Goal: Information Seeking & Learning: Check status

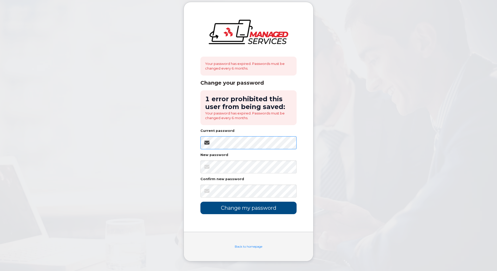
click at [152, 146] on body "Your password has expired. Passwords must be changed every 6 months. Change you…" at bounding box center [248, 135] width 497 height 271
click at [234, 206] on input "Change my password" at bounding box center [248, 208] width 96 height 12
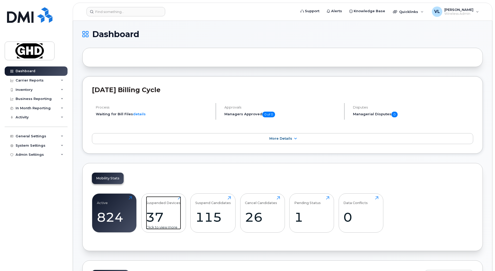
click at [160, 212] on div "37" at bounding box center [163, 217] width 35 height 15
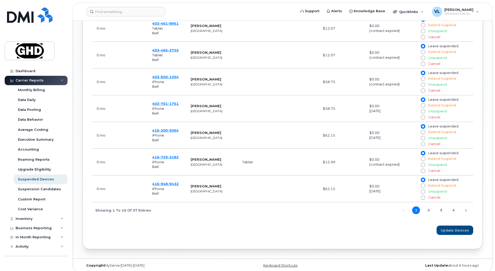
scroll to position [332, 0]
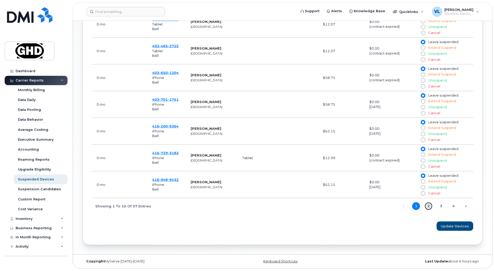
click at [430, 207] on link "2" at bounding box center [429, 206] width 8 height 8
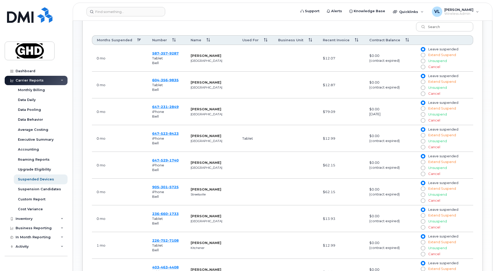
scroll to position [202, 0]
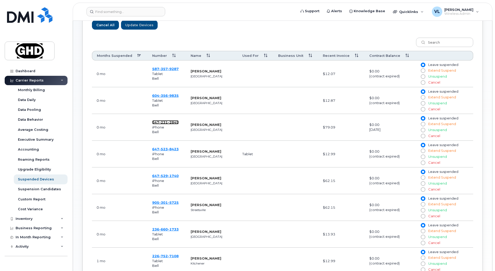
click at [164, 125] on span "231" at bounding box center [163, 122] width 9 height 4
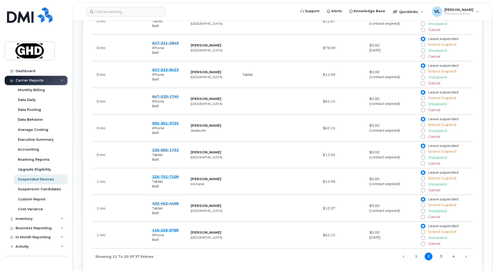
scroll to position [286, 0]
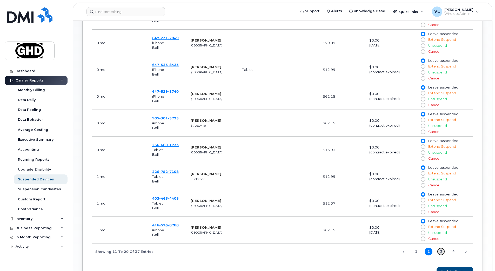
click at [443, 252] on link "3" at bounding box center [441, 252] width 8 height 8
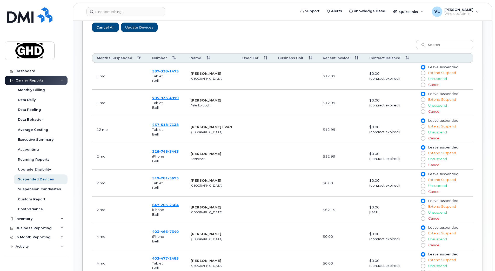
scroll to position [189, 0]
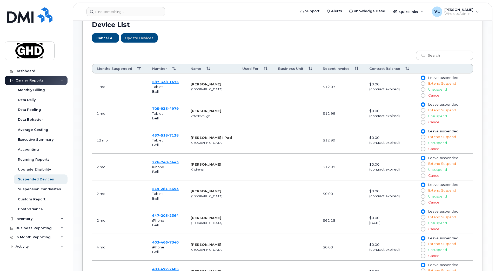
click at [250, 40] on div "Cancel All Update Devices" at bounding box center [283, 37] width 382 height 9
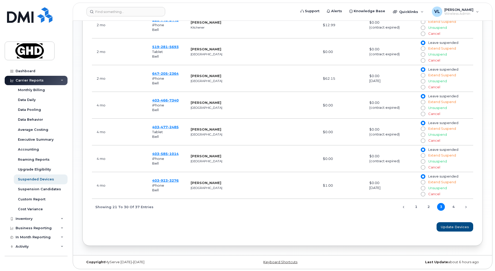
scroll to position [332, 0]
click at [455, 207] on link "4" at bounding box center [454, 206] width 8 height 8
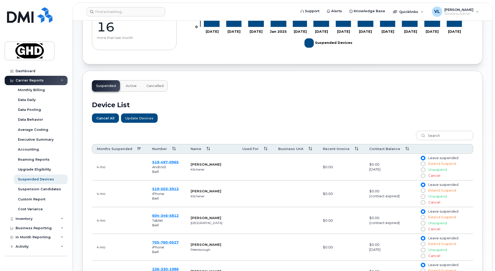
scroll to position [232, 0]
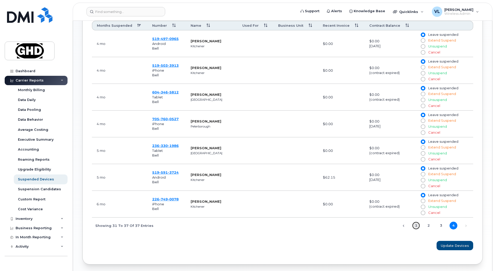
click at [415, 228] on link "1" at bounding box center [417, 226] width 8 height 8
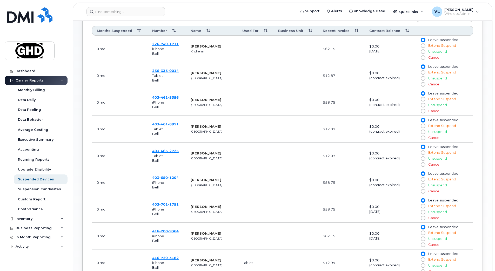
scroll to position [226, 0]
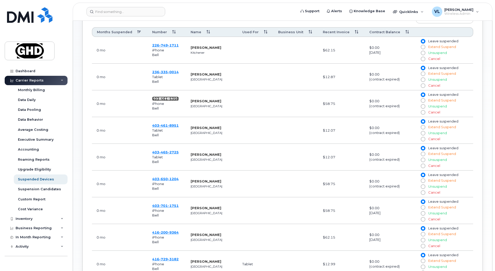
click at [173, 100] on span "5356" at bounding box center [173, 99] width 11 height 4
click at [168, 207] on span "1751" at bounding box center [173, 206] width 11 height 4
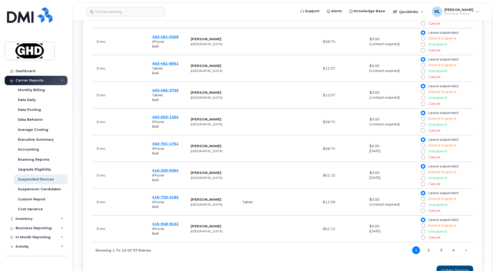
scroll to position [317, 0]
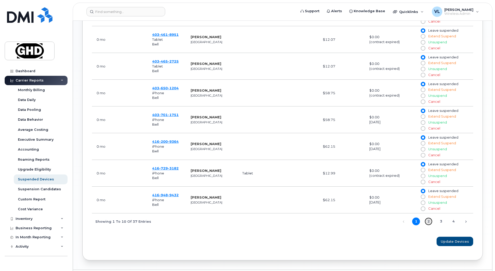
click at [429, 225] on link "2" at bounding box center [429, 222] width 8 height 8
click at [175, 195] on span "8788" at bounding box center [173, 195] width 11 height 4
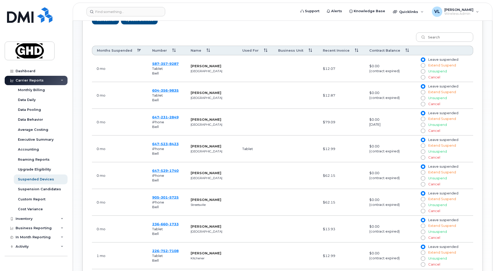
scroll to position [163, 0]
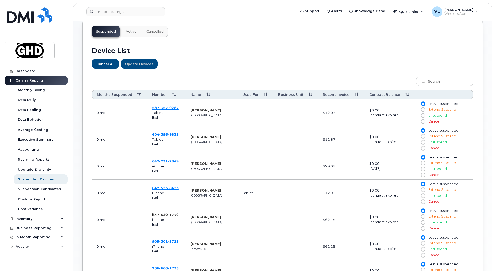
click at [167, 213] on span "529" at bounding box center [163, 215] width 9 height 4
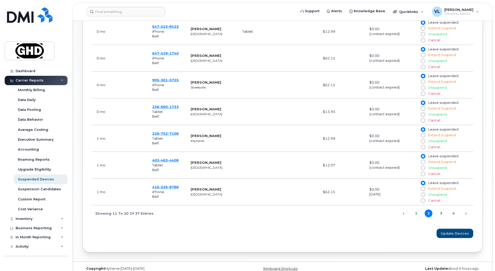
scroll to position [332, 0]
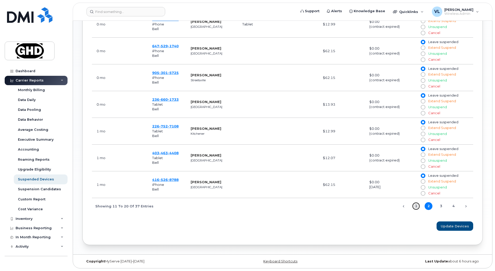
click at [416, 206] on link "1" at bounding box center [417, 206] width 8 height 8
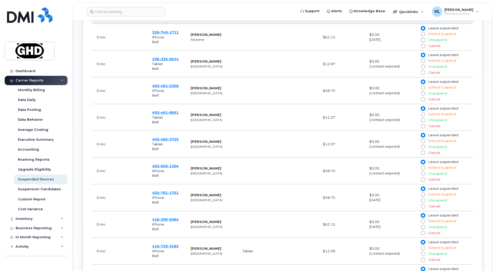
scroll to position [286, 0]
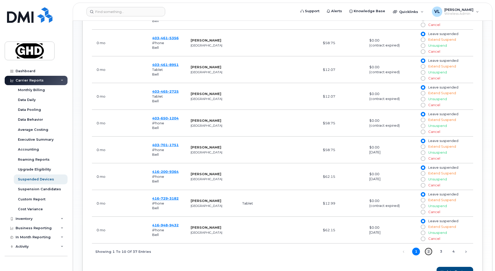
click at [426, 252] on link "2" at bounding box center [429, 252] width 8 height 8
click at [444, 252] on link "3" at bounding box center [441, 252] width 8 height 8
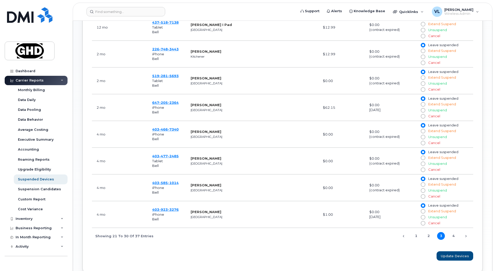
scroll to position [306, 0]
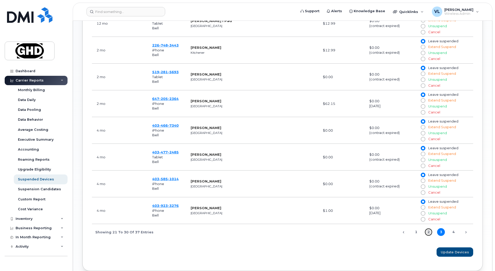
click at [428, 231] on link "2" at bounding box center [429, 232] width 8 height 8
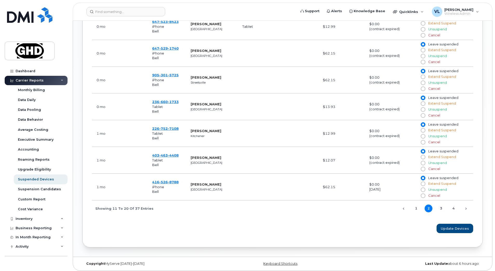
scroll to position [332, 0]
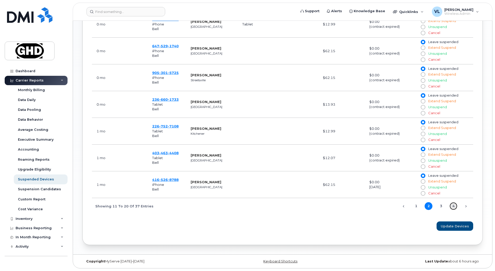
click at [454, 206] on link "4" at bounding box center [454, 206] width 8 height 8
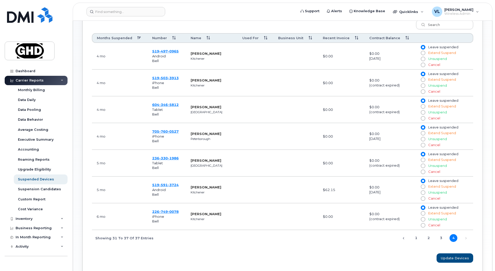
scroll to position [252, 0]
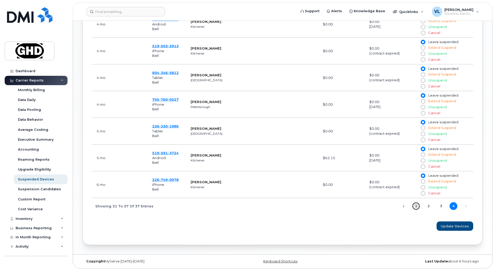
click at [415, 209] on link "1" at bounding box center [417, 206] width 8 height 8
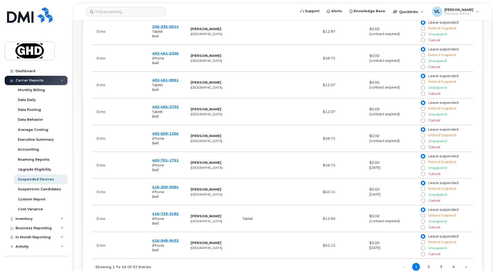
scroll to position [258, 0]
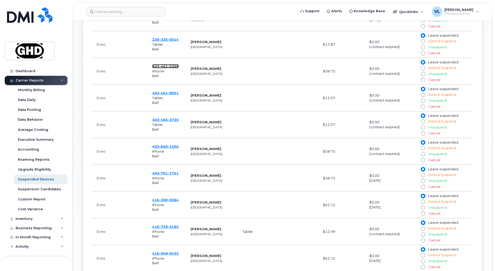
click at [171, 65] on span "5356" at bounding box center [173, 66] width 11 height 4
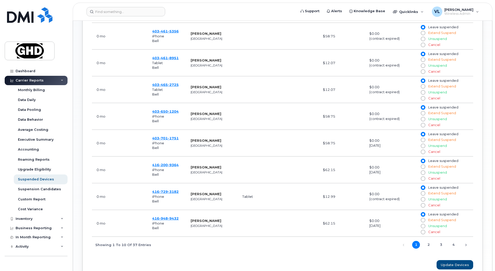
scroll to position [297, 0]
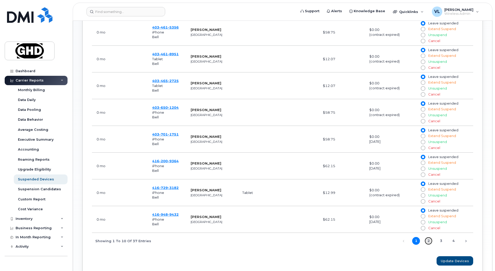
click at [429, 243] on link "2" at bounding box center [429, 241] width 8 height 8
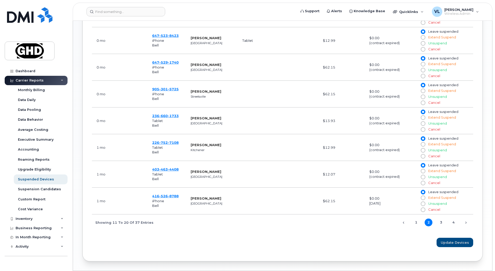
scroll to position [323, 0]
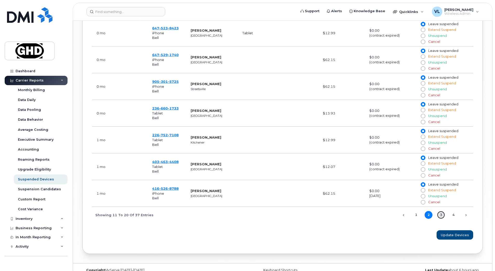
click at [443, 214] on link "3" at bounding box center [441, 215] width 8 height 8
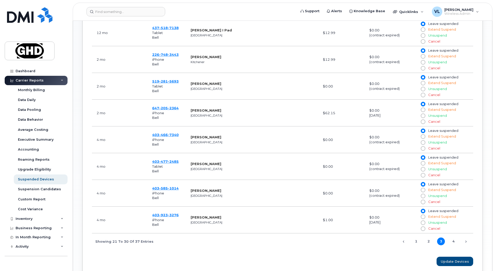
scroll to position [332, 0]
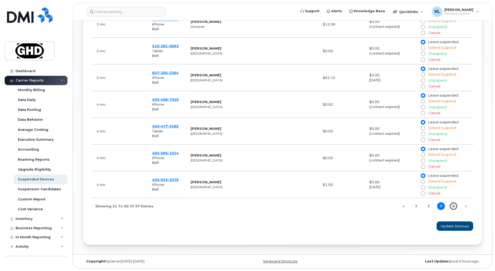
click at [455, 206] on link "4" at bounding box center [454, 206] width 8 height 8
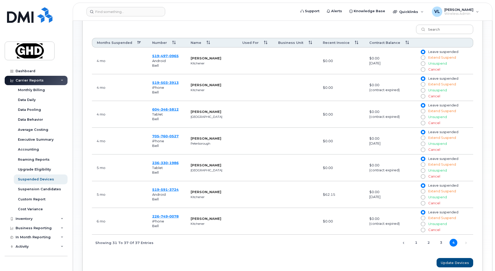
scroll to position [219, 0]
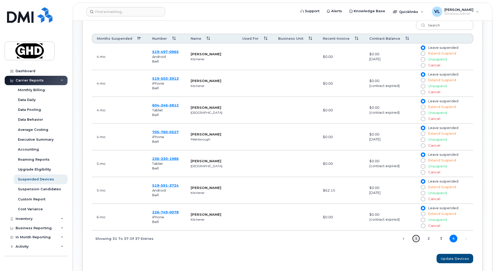
click at [413, 240] on link "1" at bounding box center [417, 239] width 8 height 8
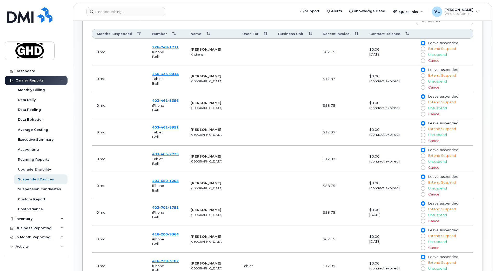
scroll to position [226, 0]
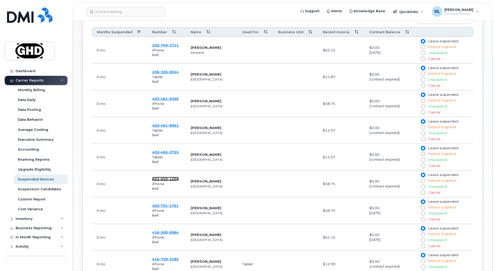
click at [169, 178] on span "1204" at bounding box center [173, 179] width 11 height 4
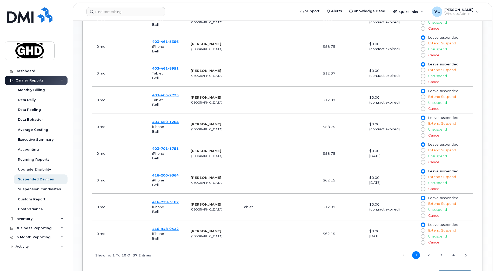
scroll to position [291, 0]
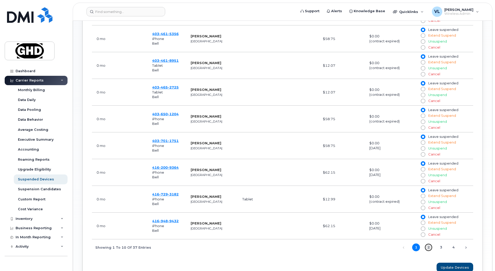
click at [428, 247] on link "2" at bounding box center [429, 248] width 8 height 8
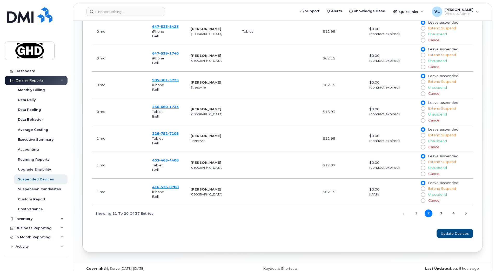
scroll to position [330, 0]
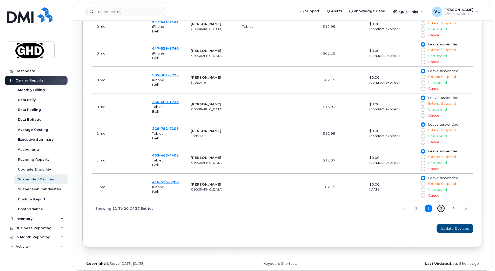
click at [439, 207] on link "3" at bounding box center [441, 209] width 8 height 8
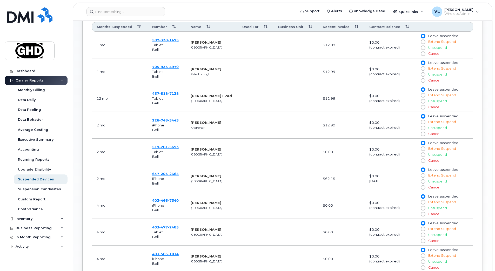
scroll to position [293, 0]
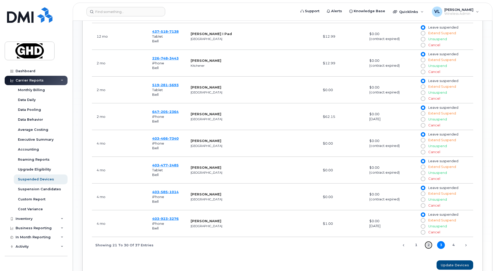
click at [429, 245] on link "2" at bounding box center [429, 245] width 8 height 8
click at [418, 245] on link "1" at bounding box center [417, 245] width 8 height 8
click at [160, 141] on td "403 701 1751 iPhone Bell" at bounding box center [167, 143] width 38 height 27
click at [160, 137] on span "701" at bounding box center [163, 138] width 9 height 4
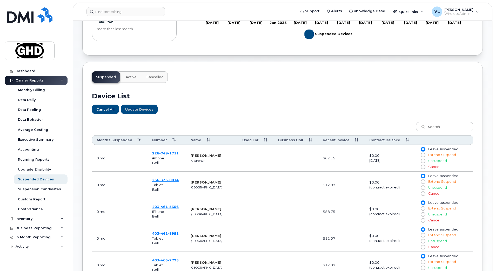
scroll to position [111, 0]
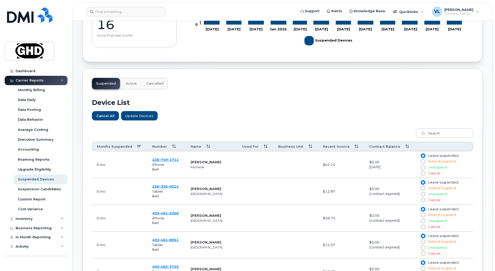
click at [277, 102] on h2 "Device List" at bounding box center [283, 103] width 382 height 8
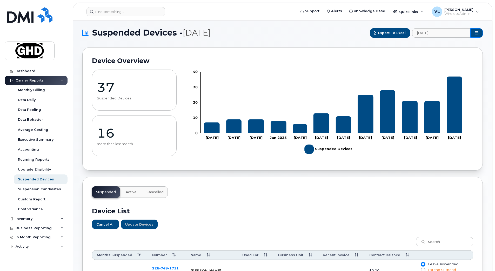
scroll to position [0, 0]
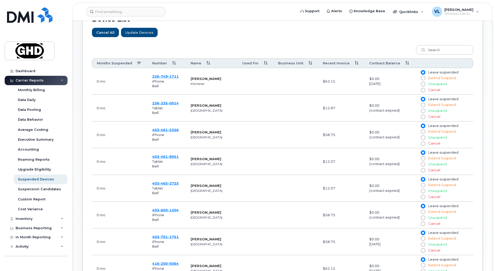
scroll to position [202, 0]
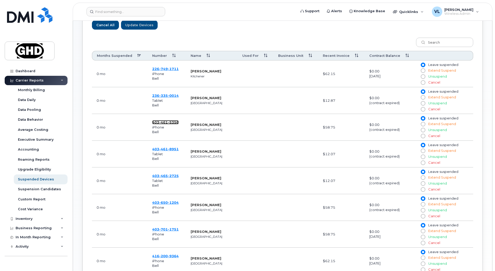
click at [173, 122] on span "5356" at bounding box center [173, 122] width 11 height 4
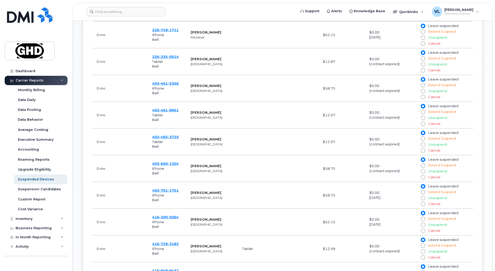
scroll to position [286, 0]
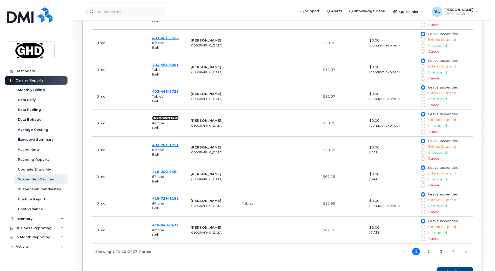
click at [168, 117] on span "1204" at bounding box center [173, 118] width 11 height 4
click at [167, 146] on span "701" at bounding box center [163, 145] width 9 height 4
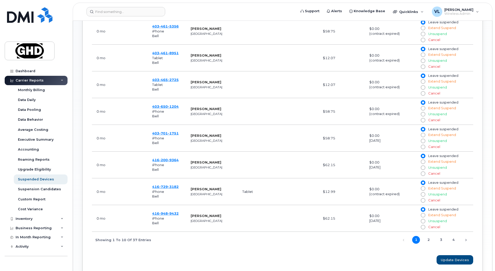
scroll to position [306, 0]
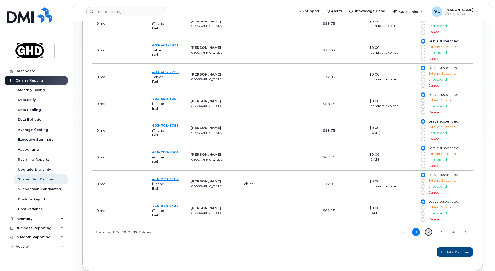
click at [426, 234] on link "2" at bounding box center [429, 232] width 8 height 8
click at [442, 232] on link "3" at bounding box center [441, 232] width 8 height 8
click at [417, 233] on link "1" at bounding box center [417, 232] width 8 height 8
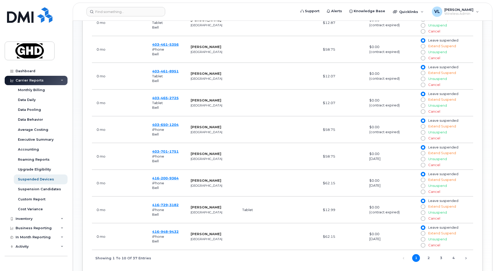
scroll to position [332, 0]
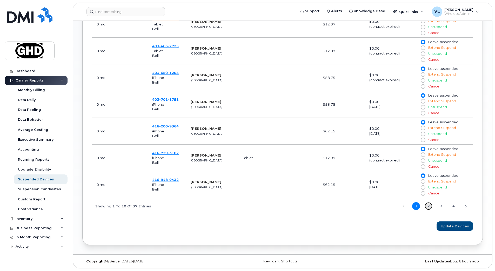
click at [428, 208] on link "2" at bounding box center [429, 206] width 8 height 8
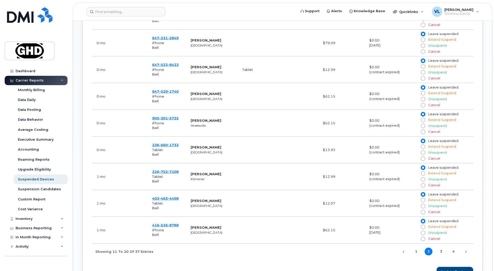
scroll to position [299, 0]
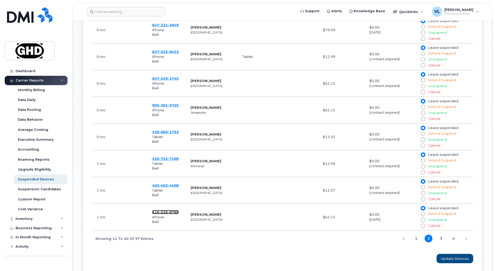
click at [171, 214] on span "8788" at bounding box center [173, 212] width 11 height 4
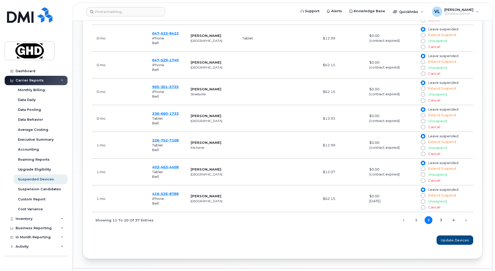
scroll to position [332, 0]
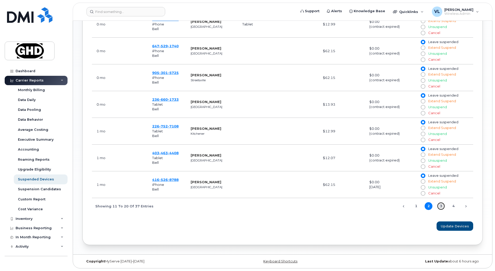
click at [438, 205] on link "3" at bounding box center [441, 206] width 8 height 8
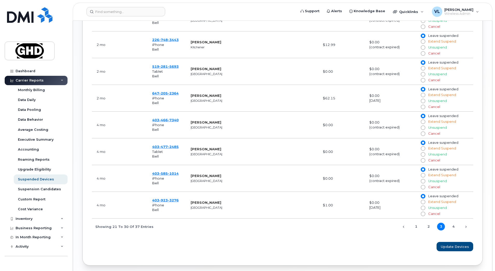
scroll to position [312, 0]
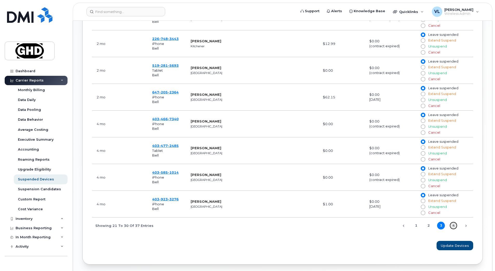
click at [455, 227] on link "4" at bounding box center [454, 226] width 8 height 8
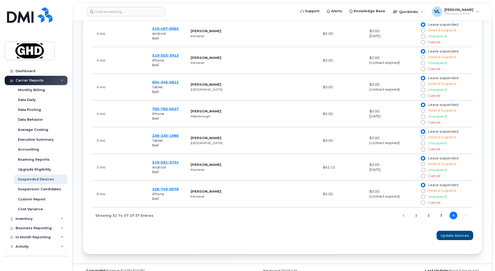
scroll to position [245, 0]
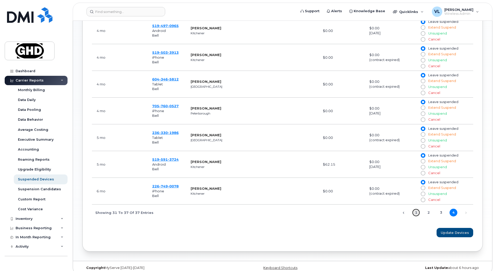
click at [417, 212] on link "1" at bounding box center [417, 213] width 8 height 8
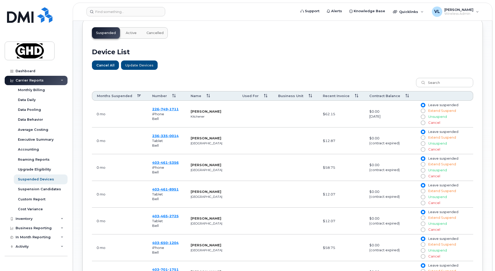
scroll to position [154, 0]
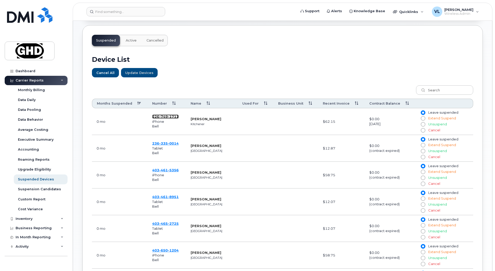
click at [171, 116] on span "1711" at bounding box center [173, 117] width 11 height 4
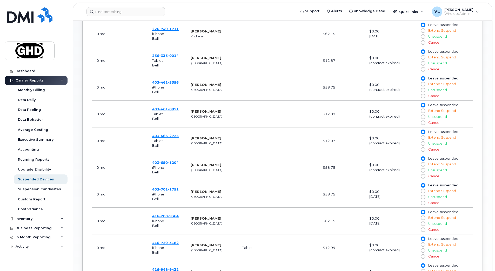
scroll to position [245, 0]
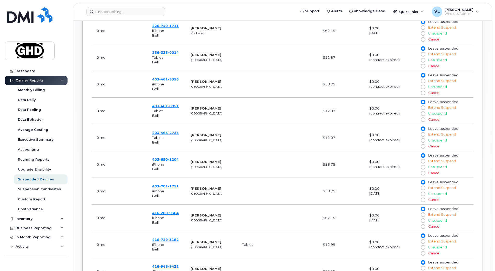
click at [339, 166] on td "$58.75" at bounding box center [341, 164] width 47 height 27
drag, startPoint x: 231, startPoint y: 168, endPoint x: 234, endPoint y: 167, distance: 3.3
click at [232, 167] on td "Kyle Lockwood Calgary" at bounding box center [212, 164] width 52 height 27
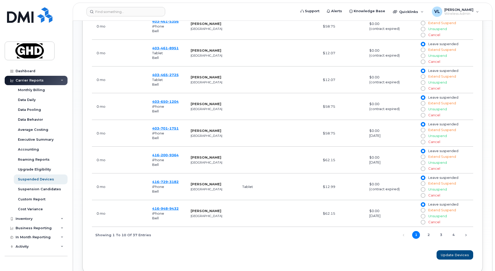
scroll to position [304, 0]
click at [219, 130] on td "Peter Tkalec Calgary" at bounding box center [212, 133] width 52 height 27
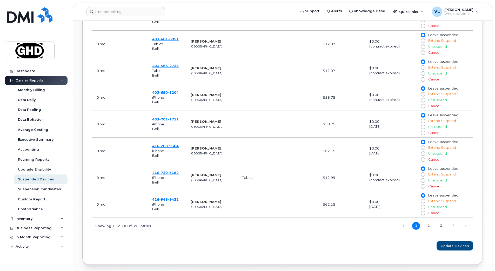
scroll to position [317, 0]
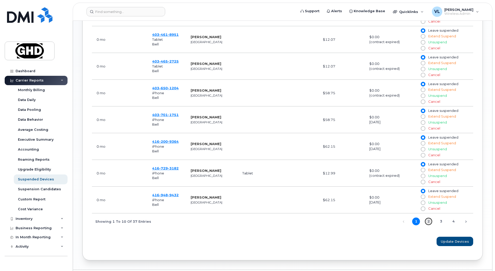
click at [430, 222] on link "2" at bounding box center [429, 222] width 8 height 8
click at [168, 197] on span "8788" at bounding box center [173, 195] width 11 height 4
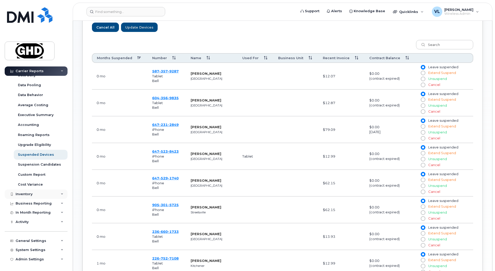
scroll to position [25, 0]
click at [33, 193] on div "Inventory" at bounding box center [36, 193] width 63 height 9
click at [43, 202] on div "Mobility Devices" at bounding box center [32, 203] width 29 height 5
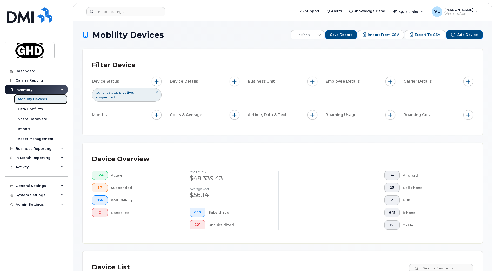
scroll to position [97, 0]
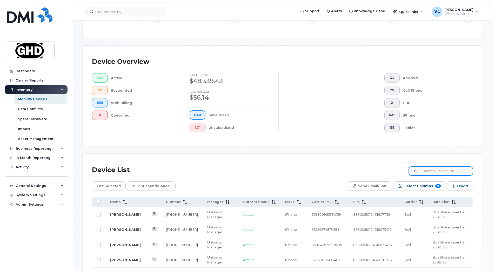
click at [437, 170] on input at bounding box center [441, 171] width 65 height 9
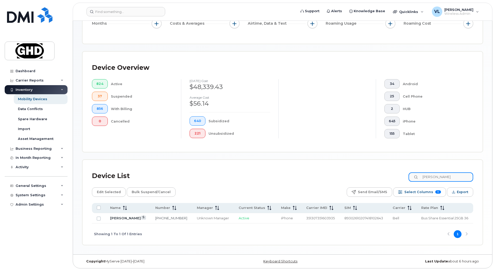
drag, startPoint x: 453, startPoint y: 176, endPoint x: 350, endPoint y: 168, distance: 103.3
click at [350, 168] on div "Device List thomas Edit Selected Bulk Suspend/Cancel Send Email/SMS Select Colu…" at bounding box center [283, 202] width 400 height 85
type input "thomas"
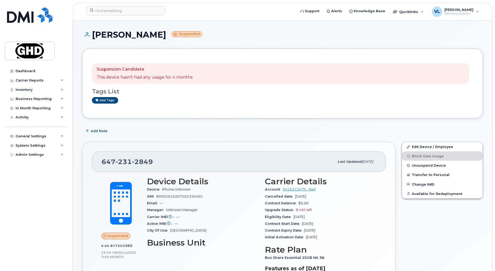
drag, startPoint x: 238, startPoint y: 159, endPoint x: 233, endPoint y: 157, distance: 5.4
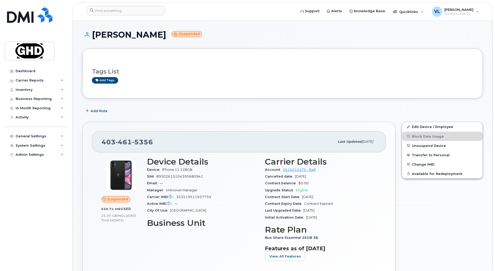
drag, startPoint x: 266, startPoint y: 206, endPoint x: 252, endPoint y: 200, distance: 16.0
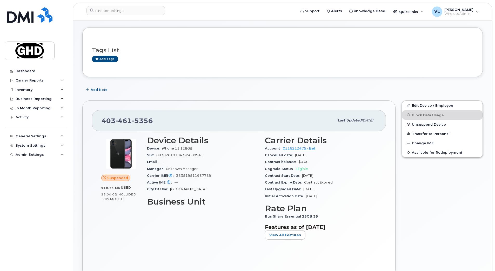
scroll to position [52, 0]
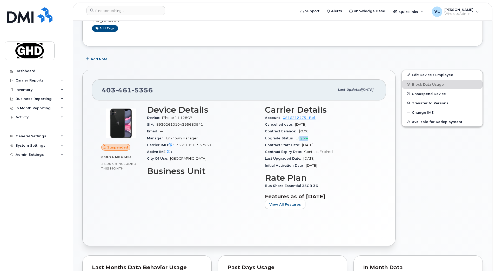
drag, startPoint x: 309, startPoint y: 139, endPoint x: 299, endPoint y: 140, distance: 9.6
click at [299, 140] on div "Upgrade Status Eligible" at bounding box center [321, 138] width 112 height 7
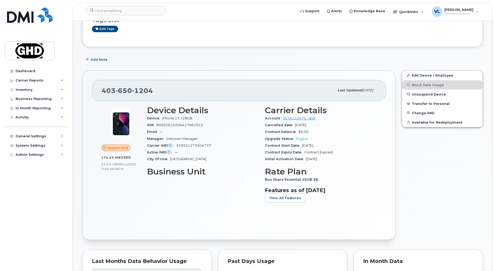
scroll to position [52, 0]
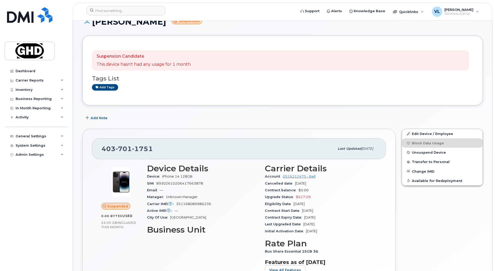
scroll to position [26, 0]
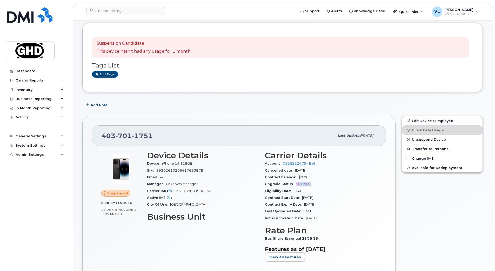
drag, startPoint x: 313, startPoint y: 184, endPoint x: 294, endPoint y: 185, distance: 18.5
click at [294, 185] on div "Upgrade Status $617.09" at bounding box center [321, 184] width 112 height 7
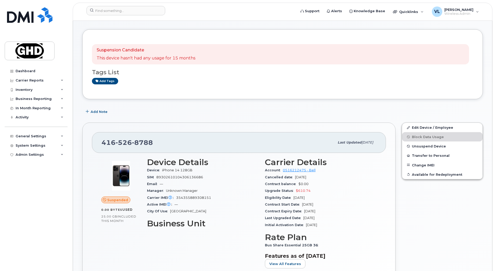
scroll to position [39, 0]
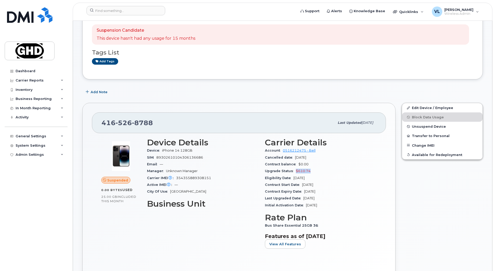
drag, startPoint x: 316, startPoint y: 174, endPoint x: 296, endPoint y: 174, distance: 19.8
click at [296, 174] on div "Upgrade Status $610.74" at bounding box center [321, 171] width 112 height 7
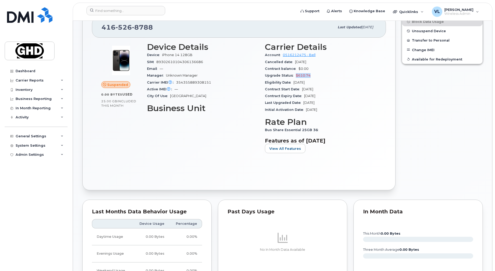
scroll to position [0, 0]
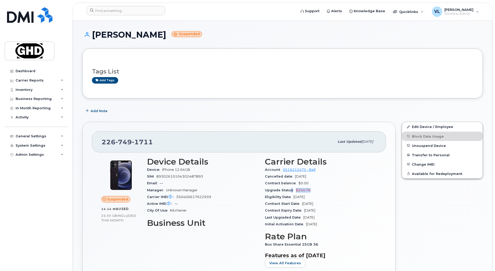
drag, startPoint x: 311, startPoint y: 189, endPoint x: 302, endPoint y: 191, distance: 9.5
click at [299, 191] on div "Upgrade Status $254.76" at bounding box center [321, 190] width 112 height 7
drag, startPoint x: 302, startPoint y: 191, endPoint x: 312, endPoint y: 190, distance: 9.9
click at [312, 190] on div "Upgrade Status $254.76" at bounding box center [321, 190] width 112 height 7
drag, startPoint x: 303, startPoint y: 190, endPoint x: 301, endPoint y: 191, distance: 2.6
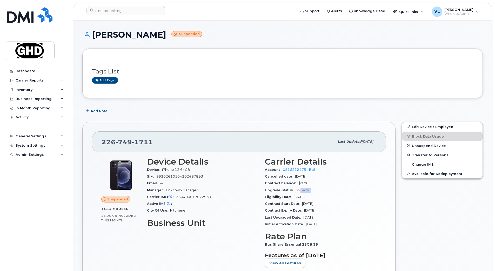
click at [301, 191] on div "Upgrade Status $254.76" at bounding box center [321, 190] width 112 height 7
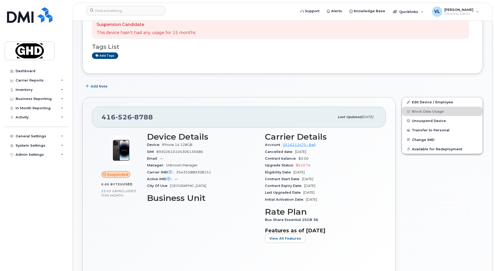
scroll to position [52, 0]
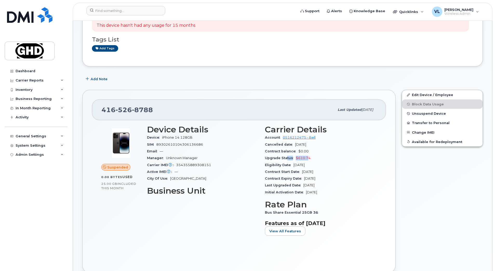
drag, startPoint x: 309, startPoint y: 158, endPoint x: 286, endPoint y: 159, distance: 22.4
click at [286, 159] on div "Upgrade Status $610.74" at bounding box center [321, 158] width 112 height 7
